Goal: Navigation & Orientation: Find specific page/section

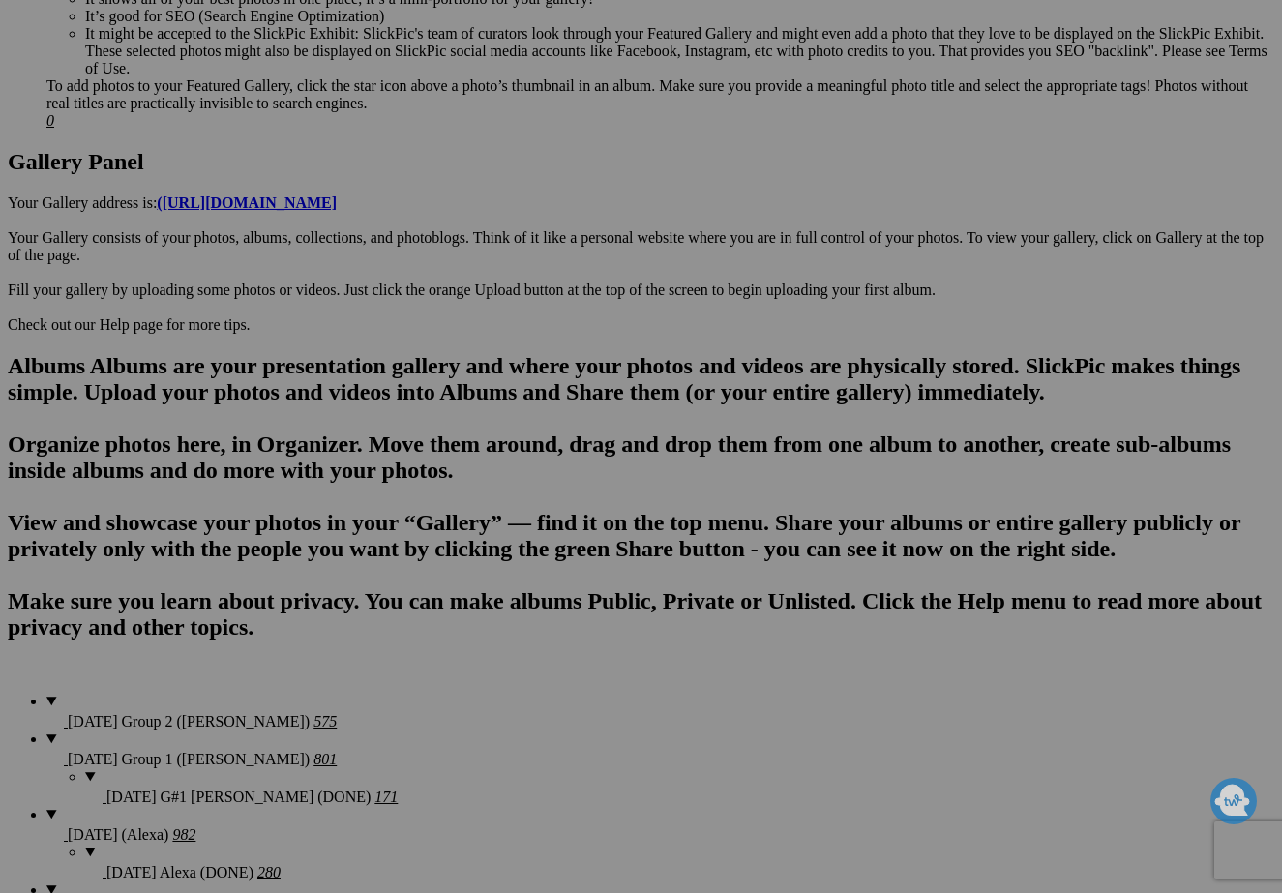
scroll to position [925, 0]
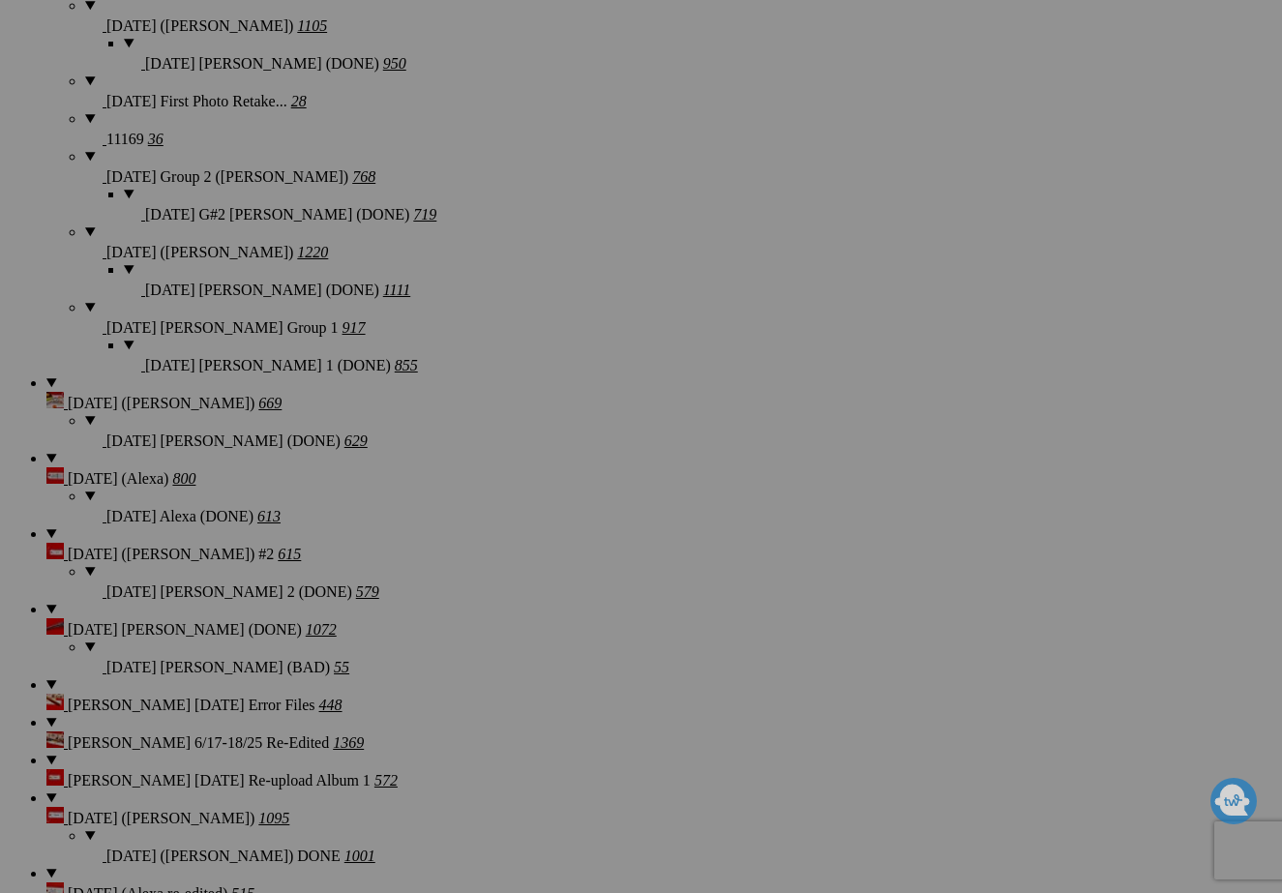
scroll to position [2957, 0]
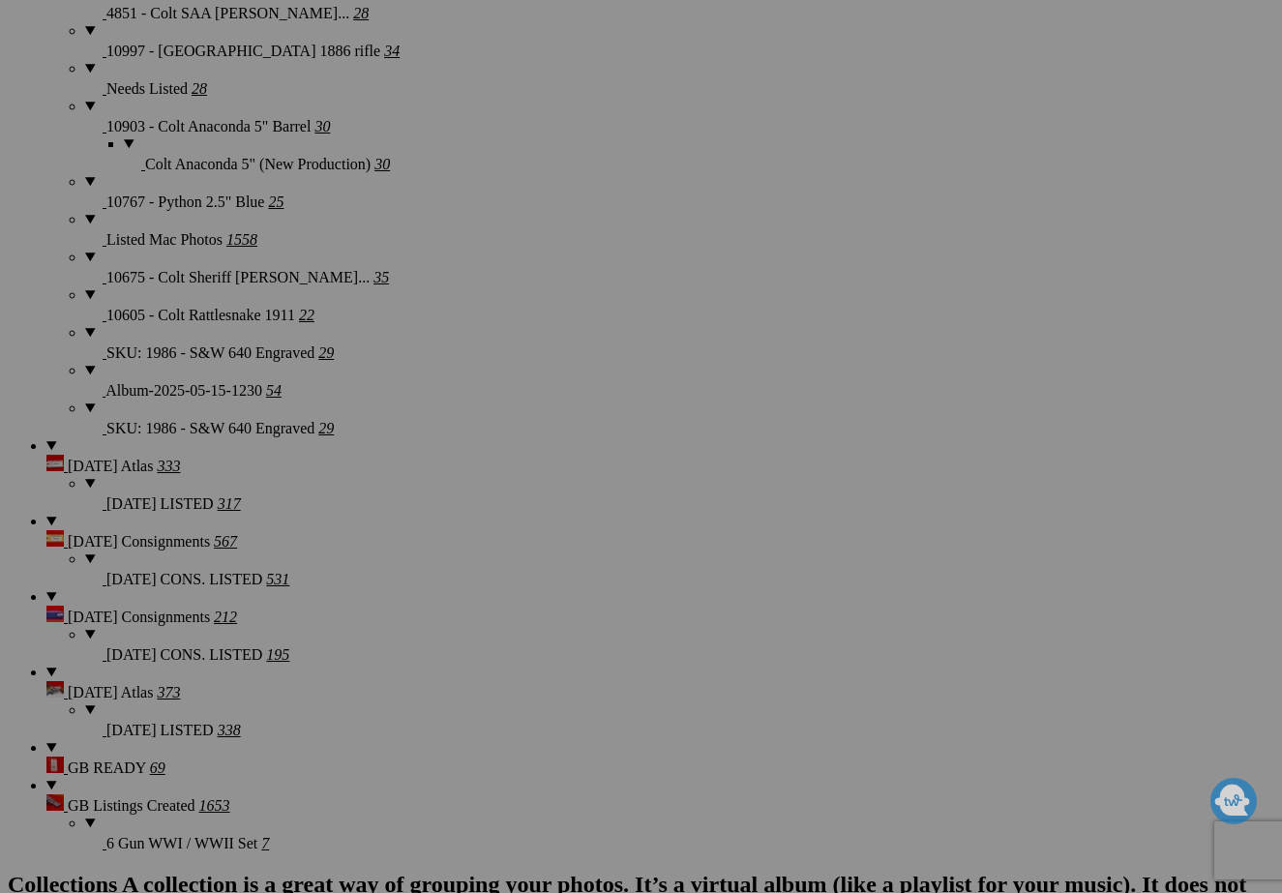
scroll to position [4045, 0]
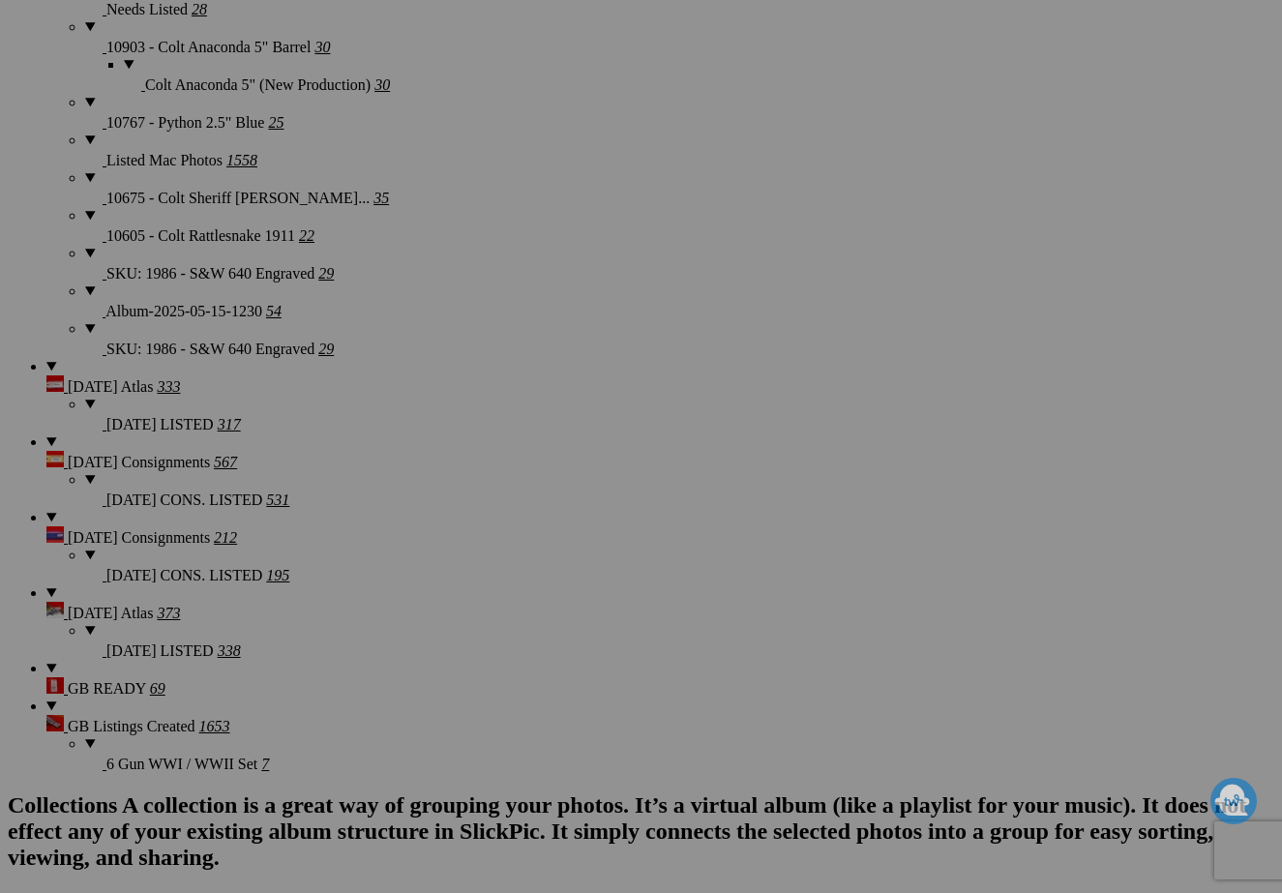
drag, startPoint x: 936, startPoint y: 762, endPoint x: 966, endPoint y: 762, distance: 30.0
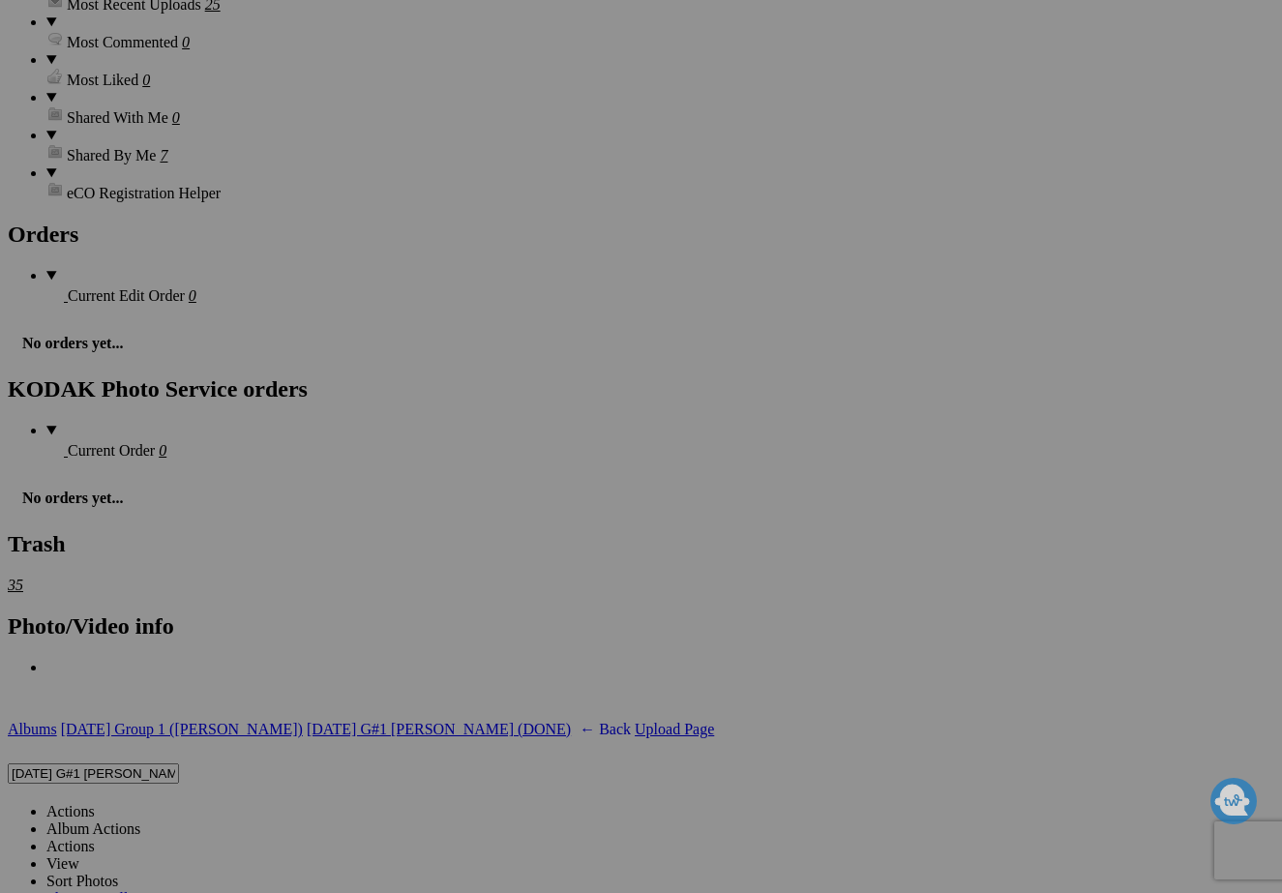
scroll to position [5441, 0]
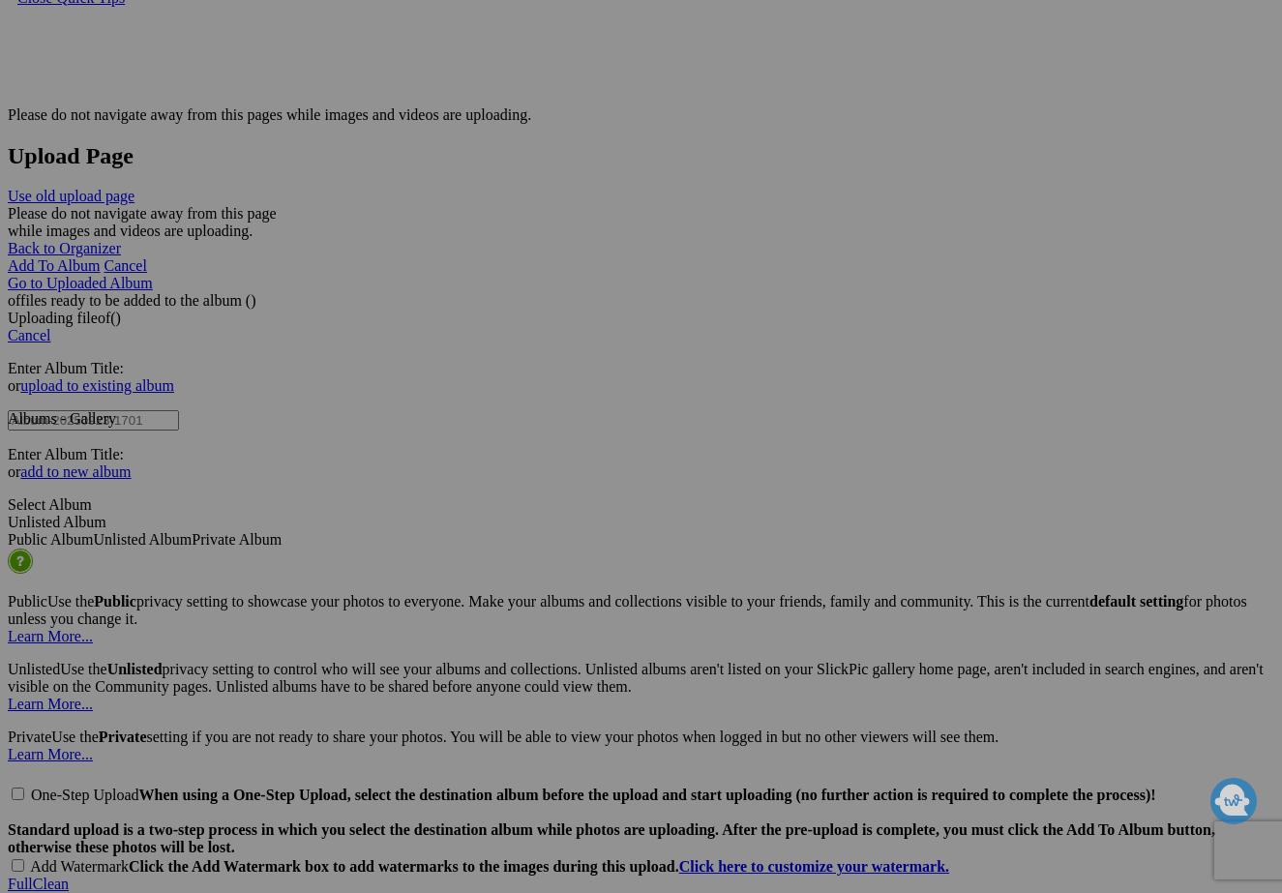
scroll to position [6595, 0]
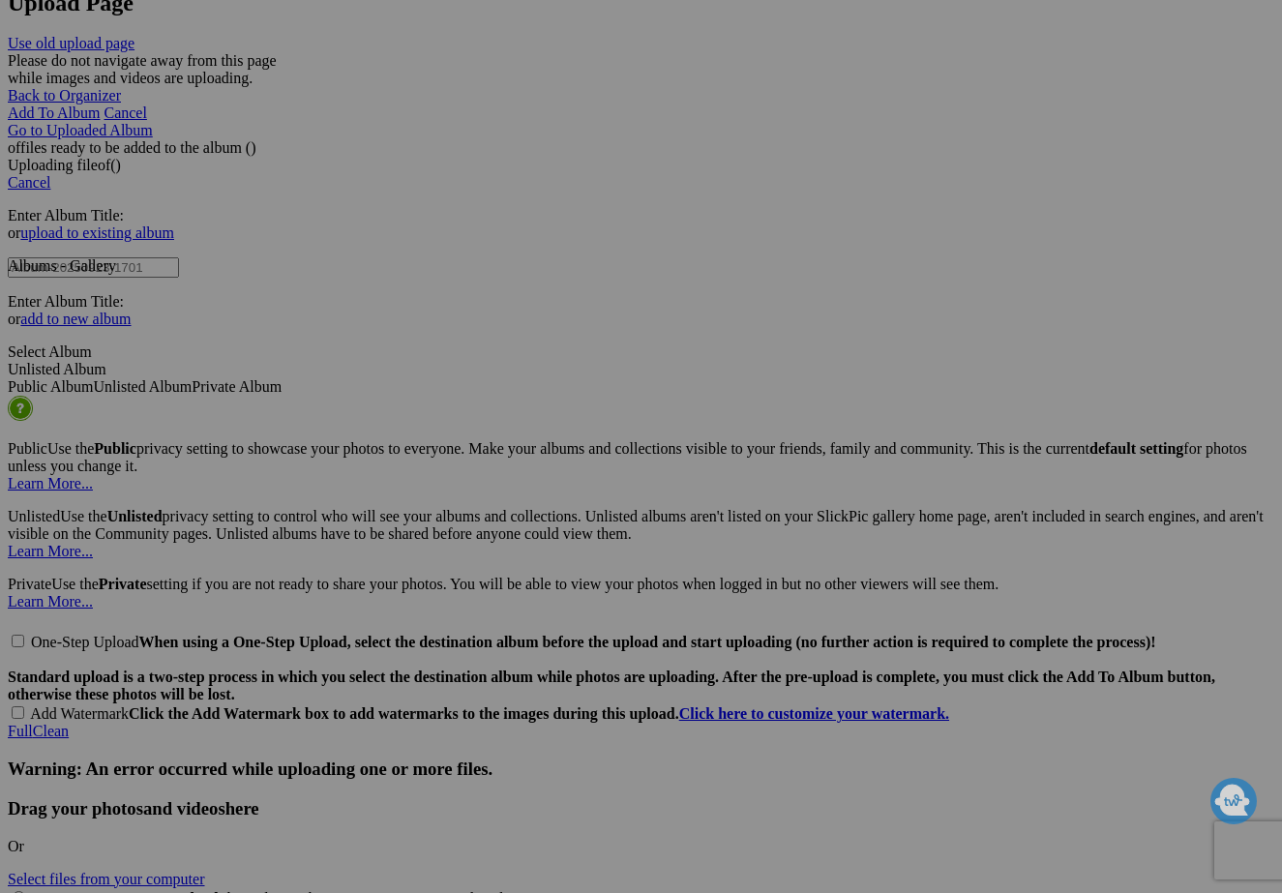
drag, startPoint x: 912, startPoint y: 673, endPoint x: 1000, endPoint y: 674, distance: 87.1
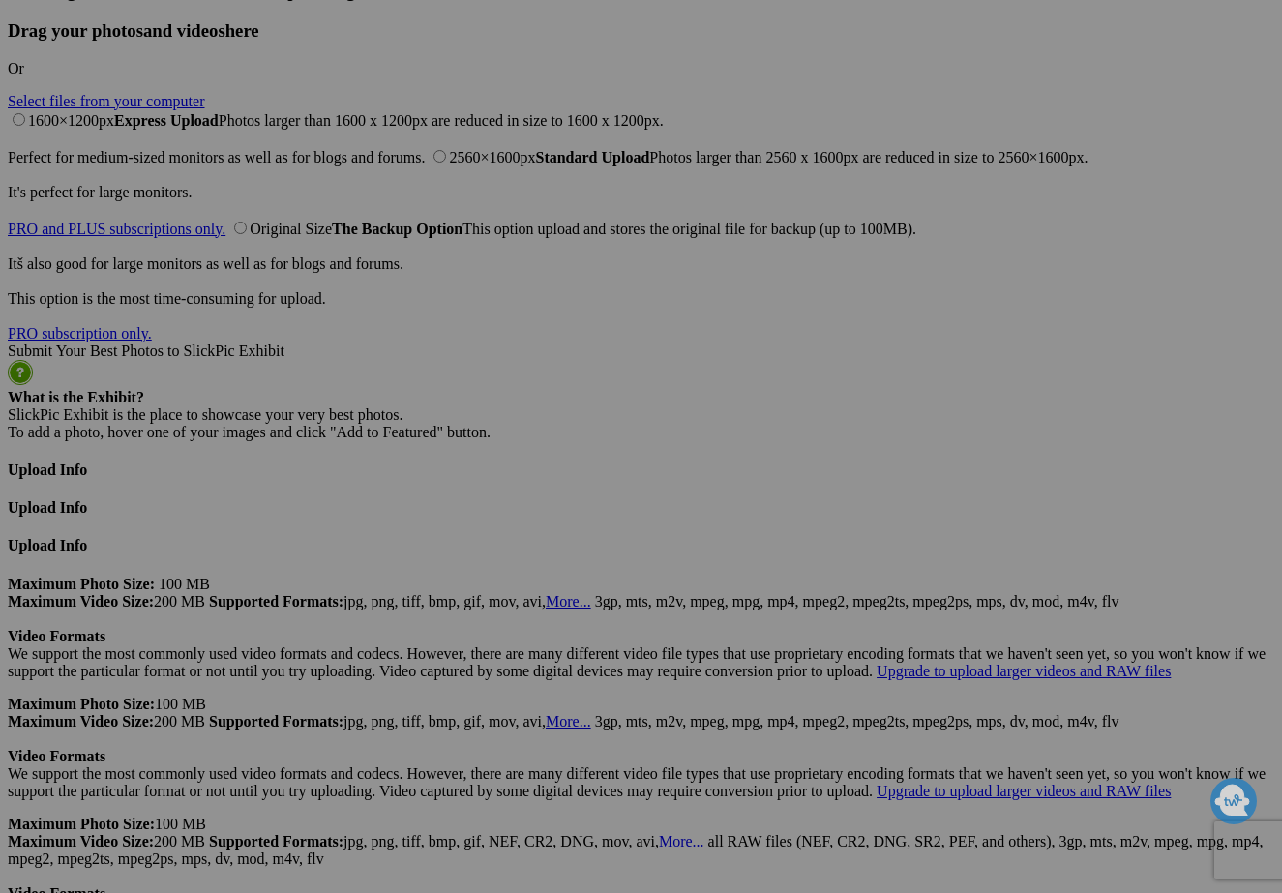
scroll to position [7704, 0]
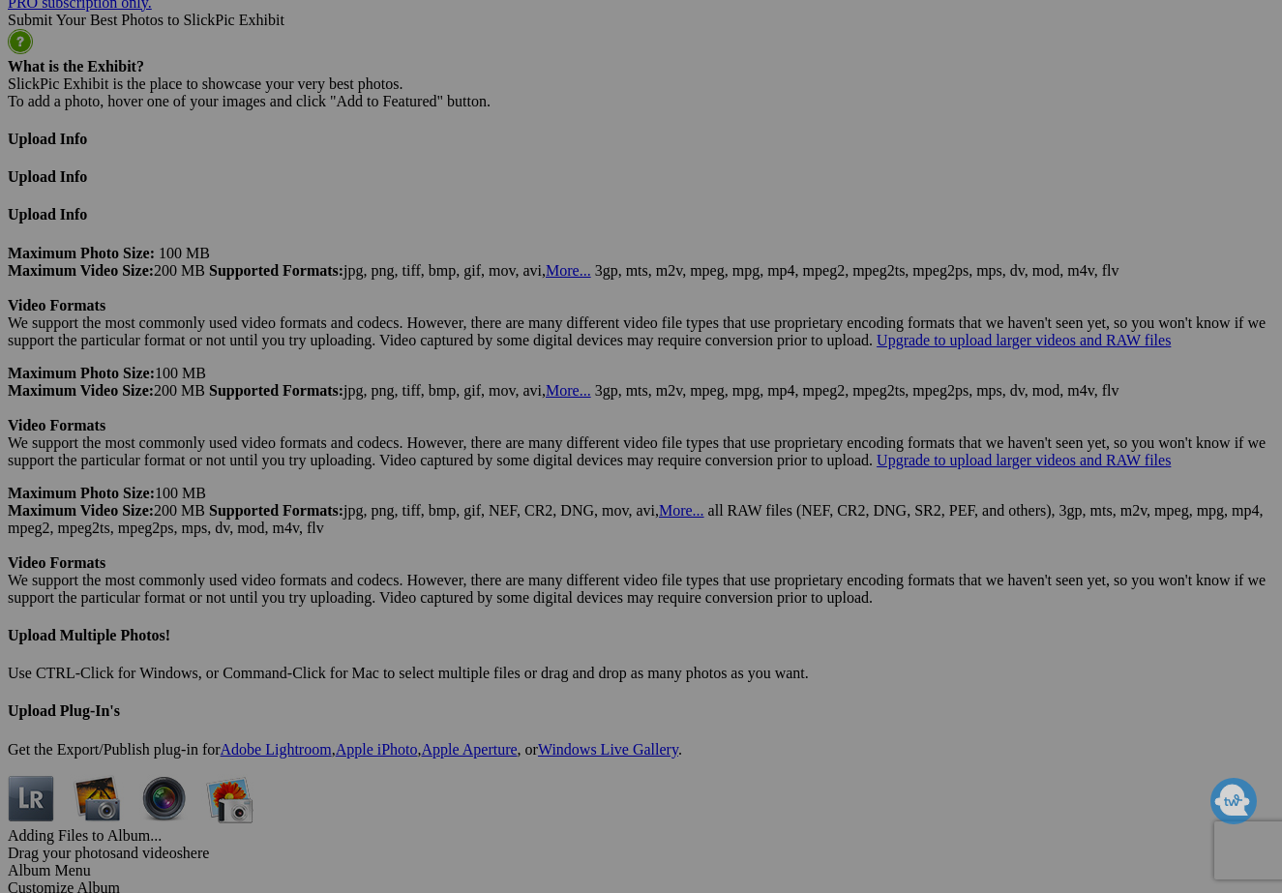
drag, startPoint x: 923, startPoint y: 552, endPoint x: 995, endPoint y: 552, distance: 71.6
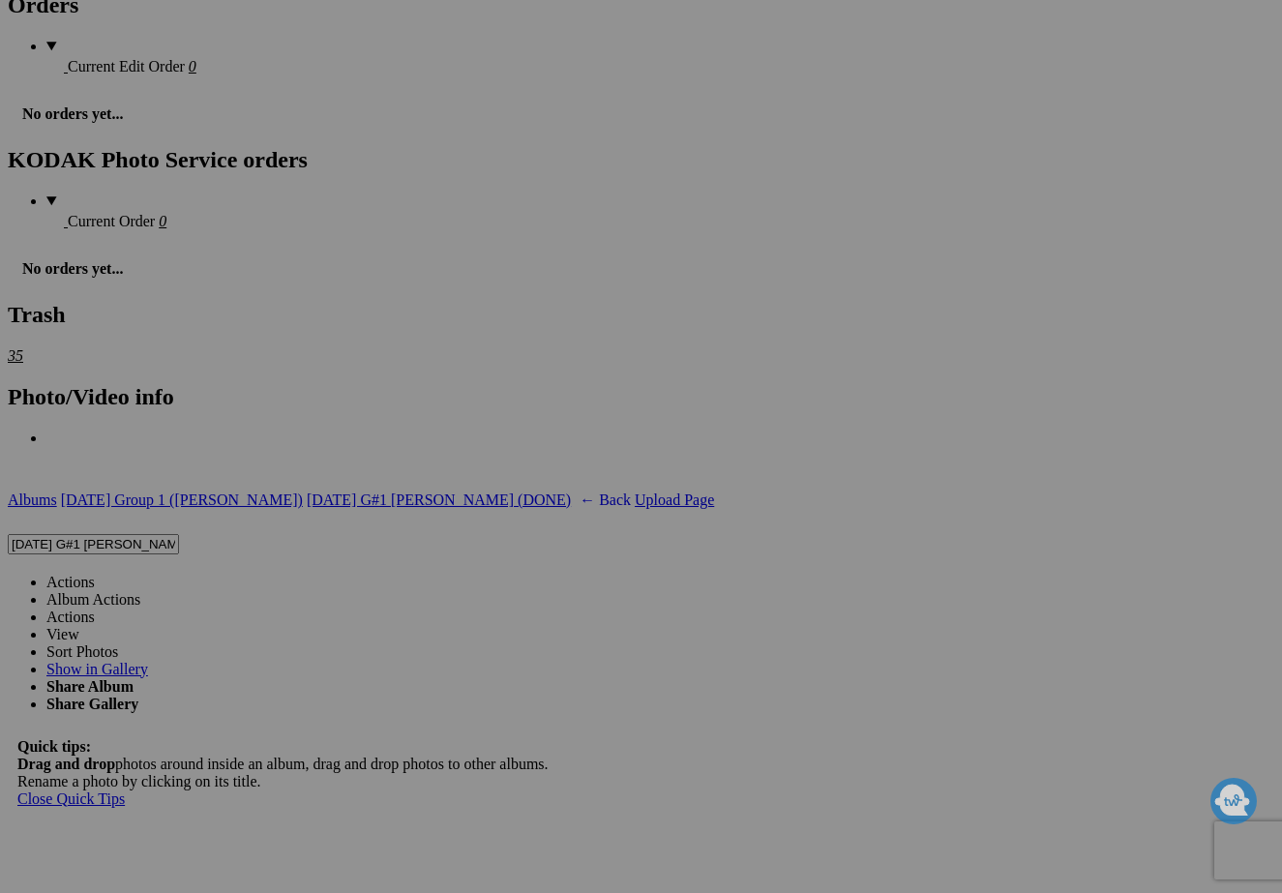
scroll to position [4961, 0]
